Goal: Information Seeking & Learning: Learn about a topic

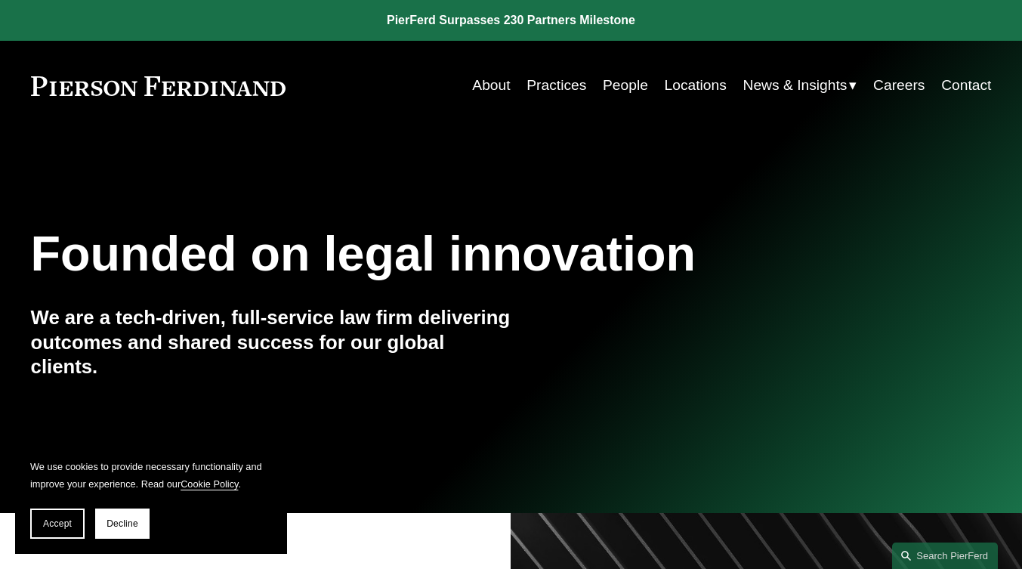
click at [561, 87] on link "Practices" at bounding box center [557, 85] width 60 height 29
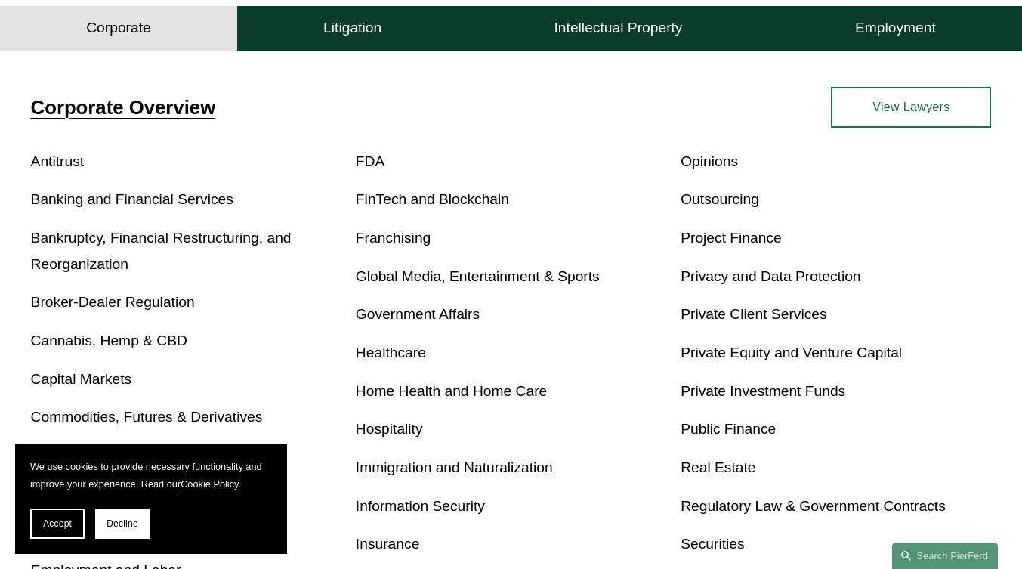
scroll to position [461, 0]
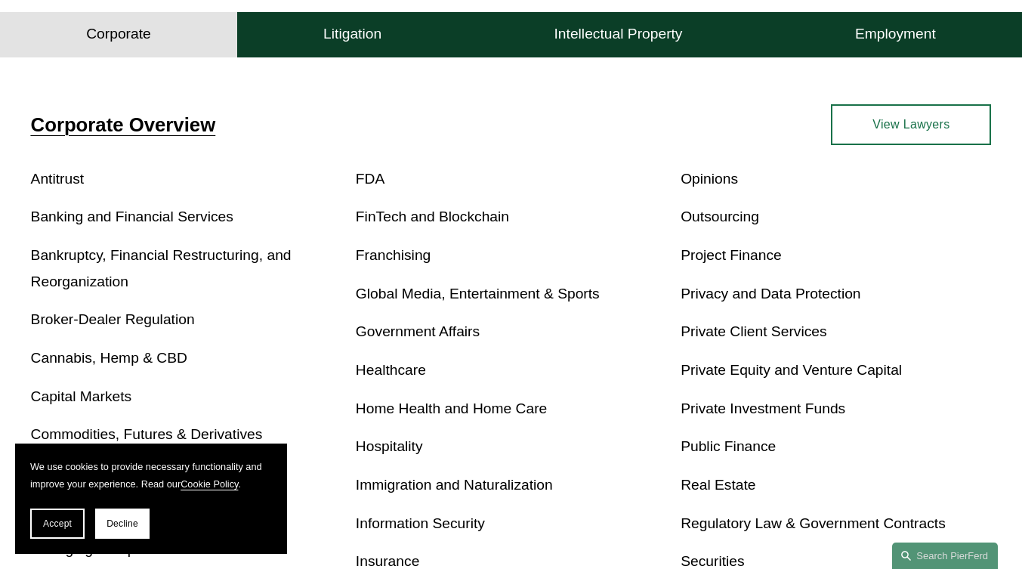
click at [716, 492] on link "Real Estate" at bounding box center [718, 485] width 75 height 16
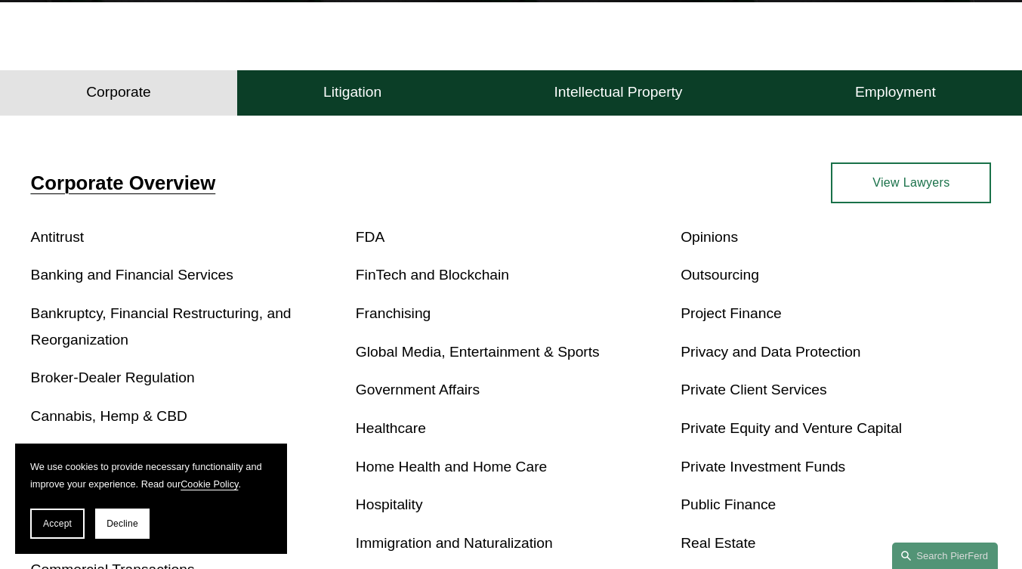
scroll to position [385, 0]
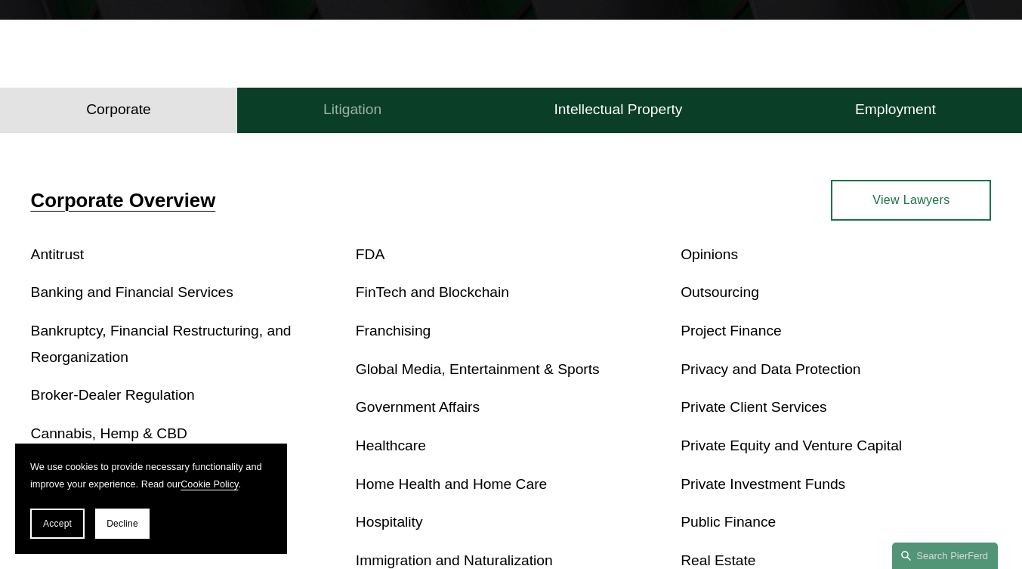
click at [360, 106] on h4 "Litigation" at bounding box center [352, 109] width 58 height 18
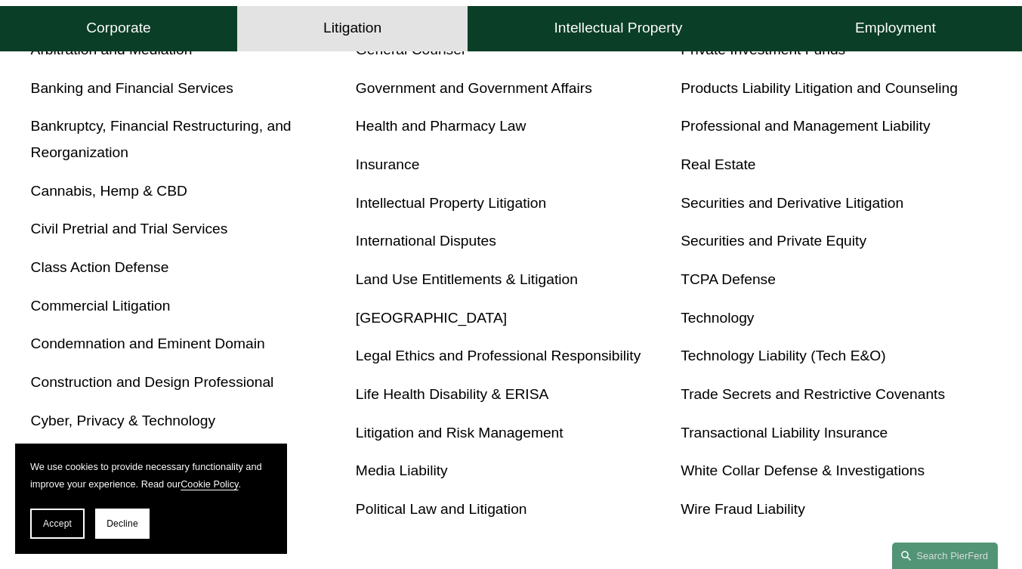
scroll to position [536, 0]
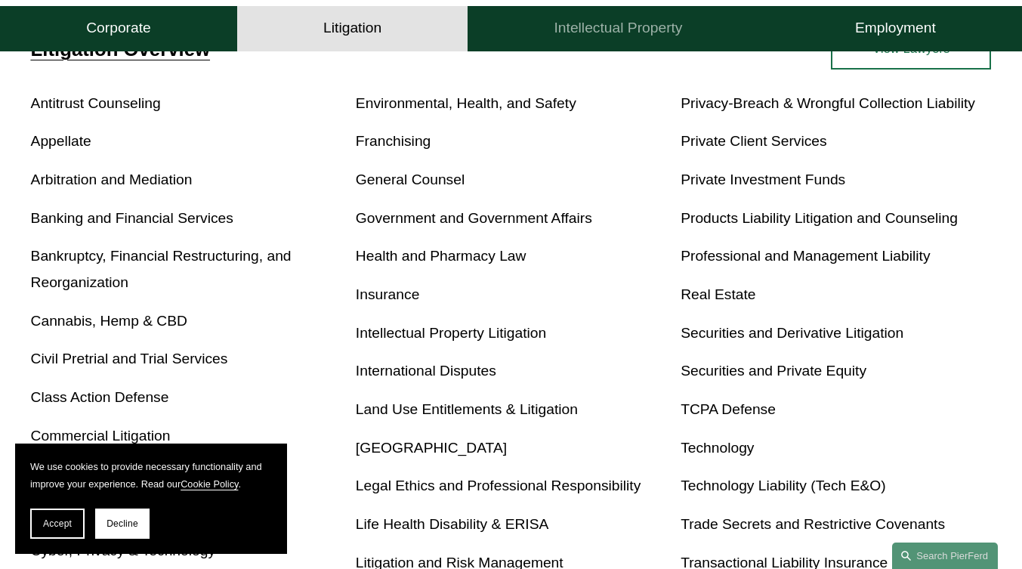
click at [641, 37] on h4 "Intellectual Property" at bounding box center [619, 29] width 128 height 18
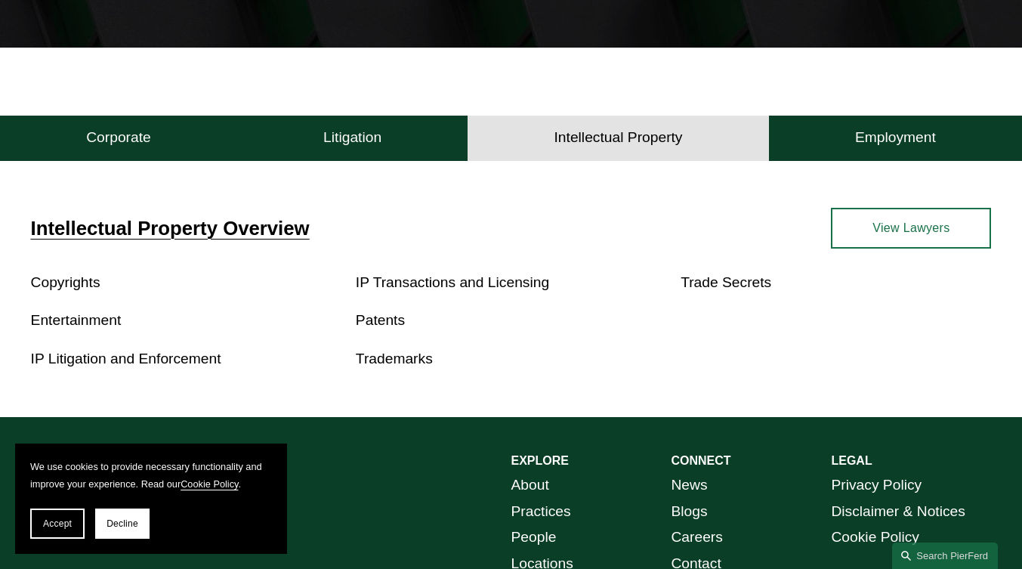
scroll to position [357, 0]
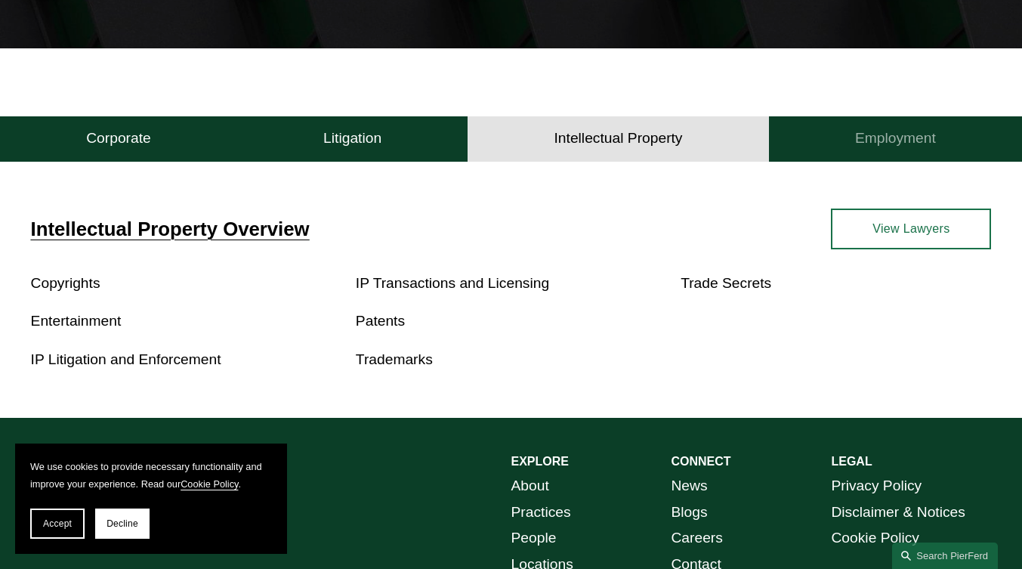
click at [908, 147] on h4 "Employment" at bounding box center [895, 138] width 81 height 18
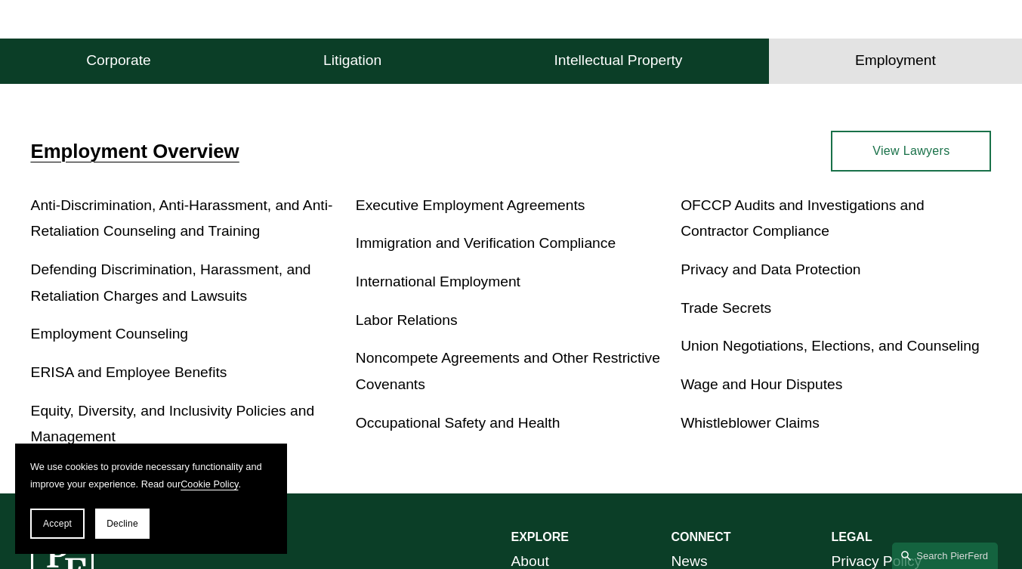
scroll to position [432, 0]
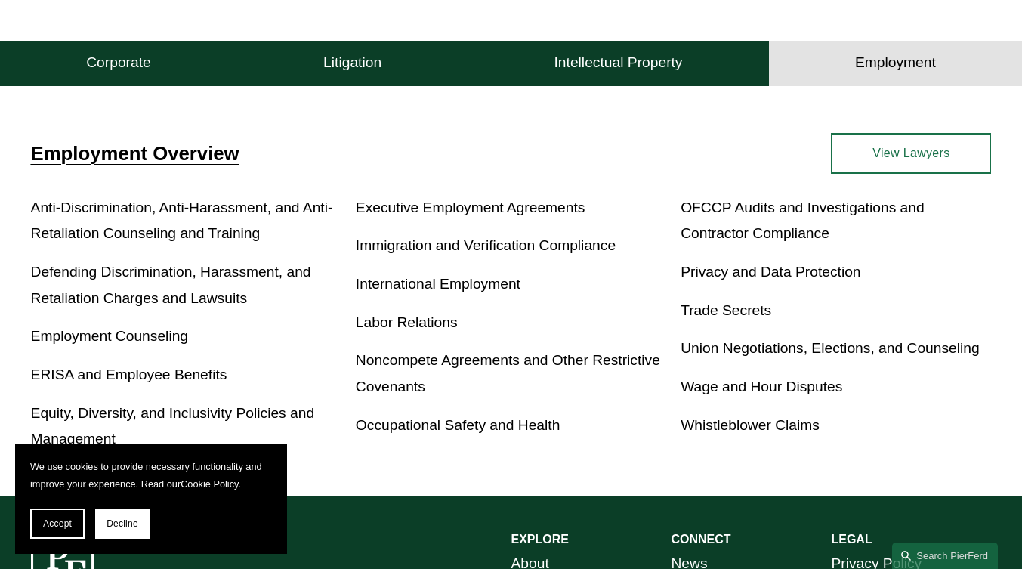
click at [430, 328] on link "Labor Relations" at bounding box center [407, 322] width 102 height 16
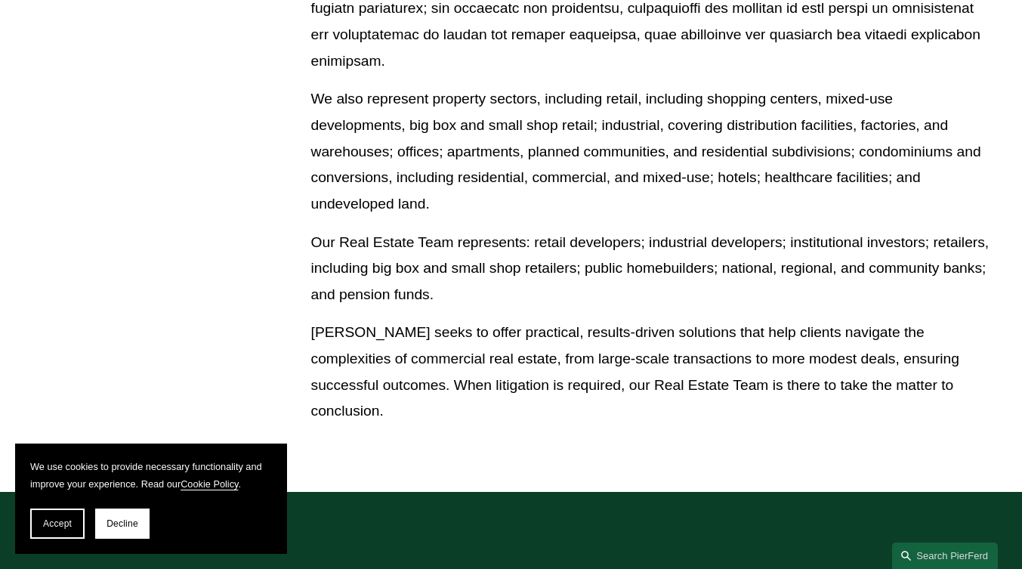
scroll to position [1209, 0]
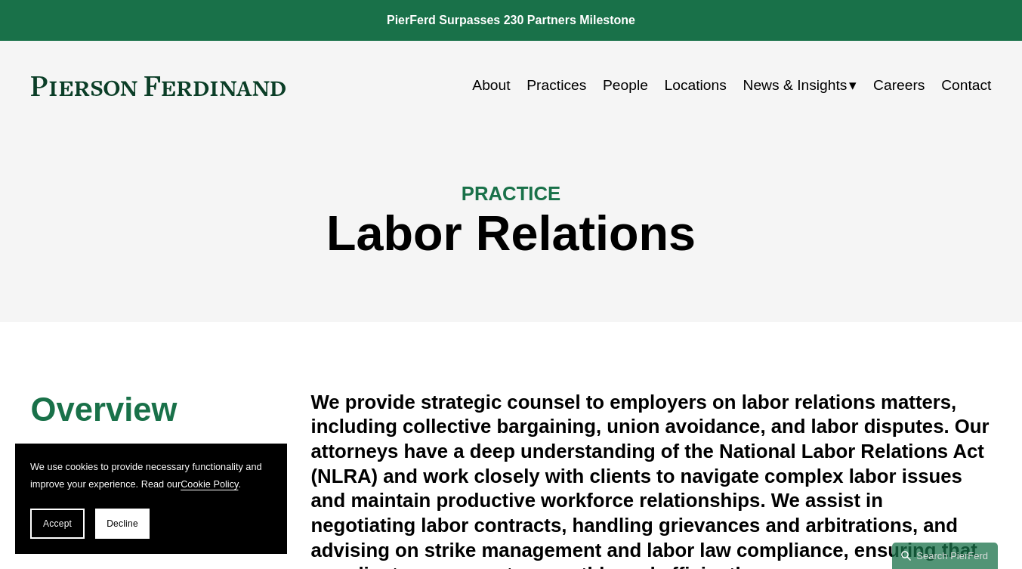
click at [568, 85] on link "Practices" at bounding box center [557, 85] width 60 height 29
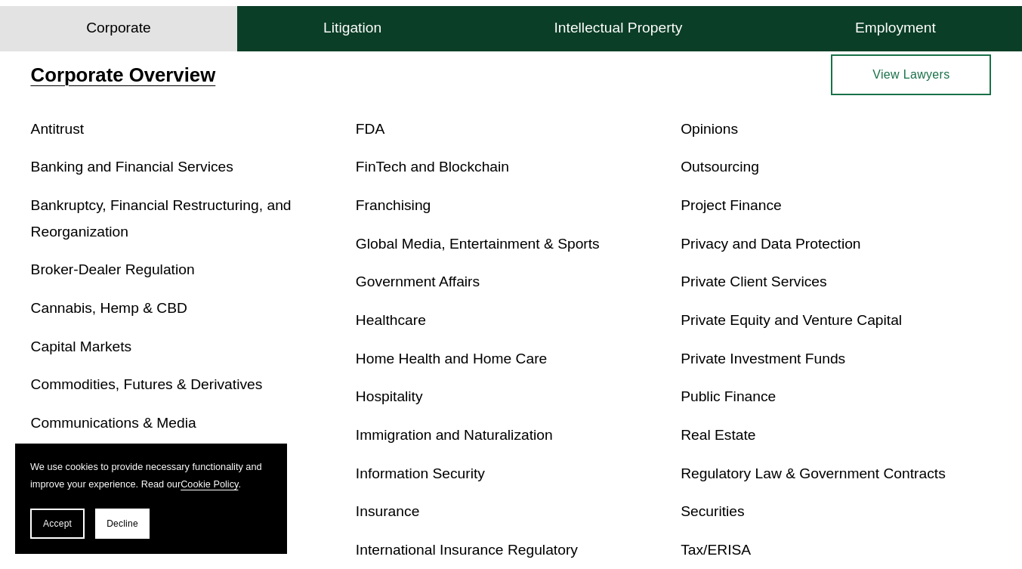
scroll to position [529, 0]
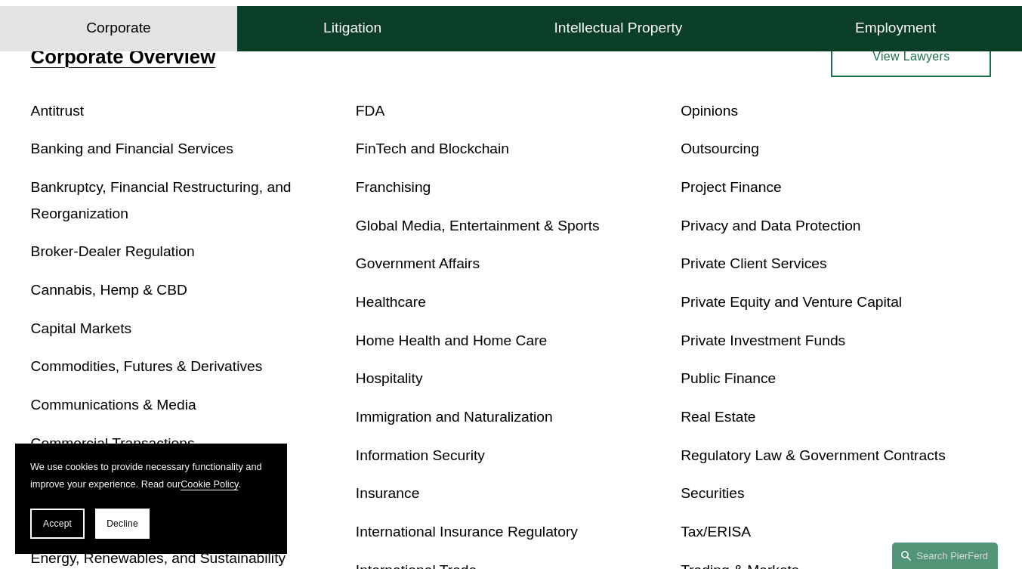
click at [753, 227] on link "Privacy and Data Protection" at bounding box center [771, 226] width 180 height 16
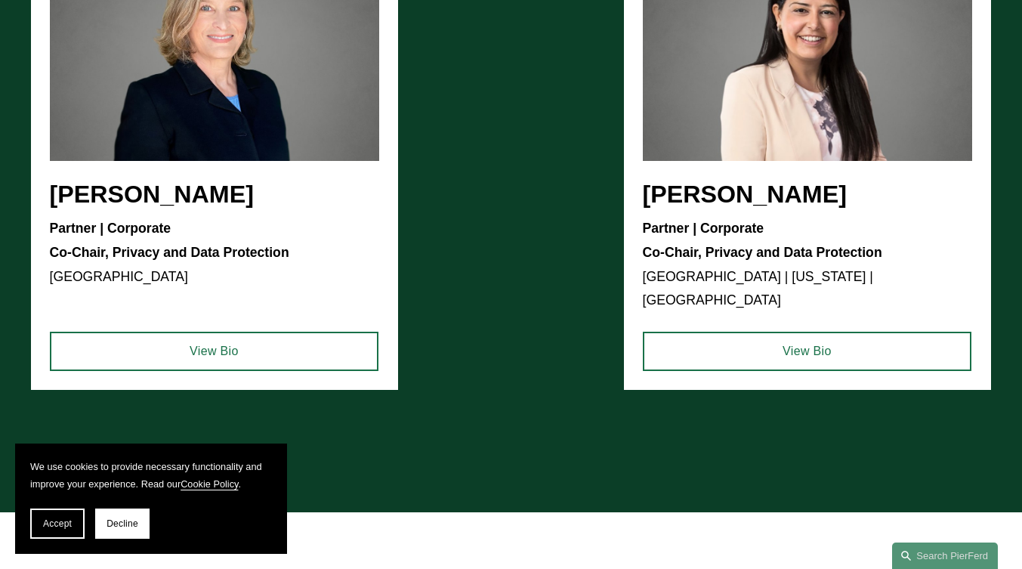
scroll to position [1209, 0]
